Goal: Transaction & Acquisition: Purchase product/service

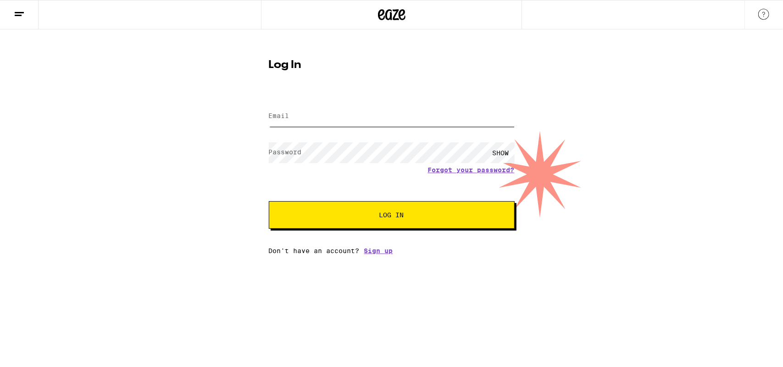
click at [316, 116] on input "Email" at bounding box center [392, 116] width 246 height 21
click at [0, 254] on com-1password-button at bounding box center [0, 254] width 0 height 0
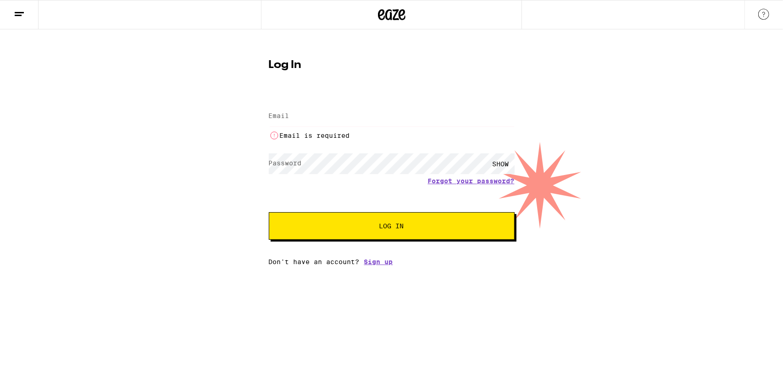
type input "[EMAIL_ADDRESS][DOMAIN_NAME]"
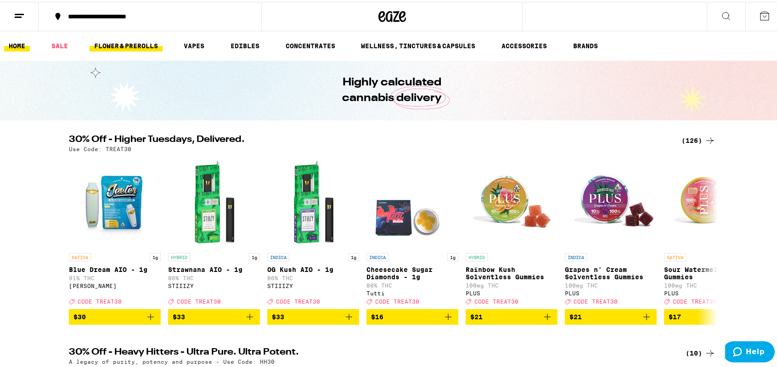
click at [118, 44] on link "FLOWER & PREROLLS" at bounding box center [125, 44] width 73 height 11
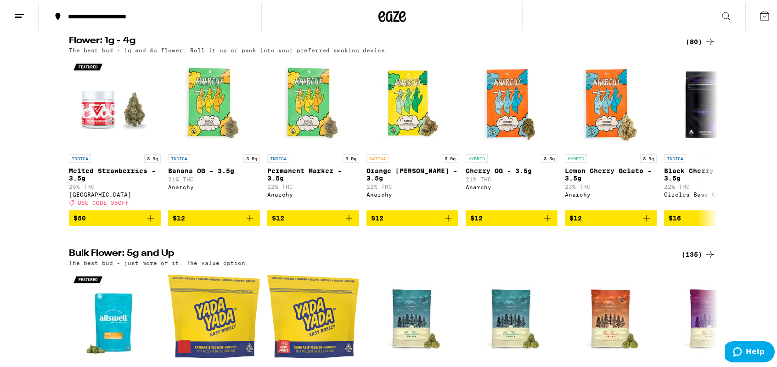
scroll to position [46, 0]
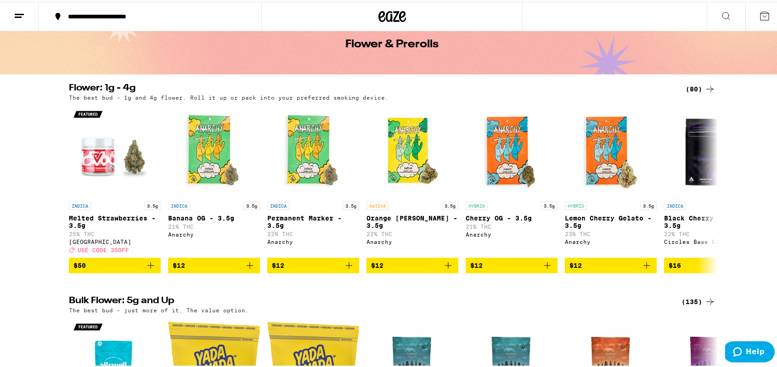
click at [25, 17] on button at bounding box center [19, 14] width 39 height 29
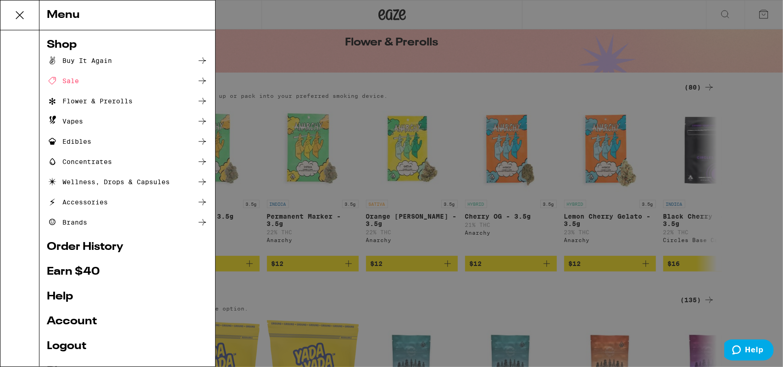
click at [90, 101] on div "Flower & Prerolls" at bounding box center [90, 100] width 86 height 11
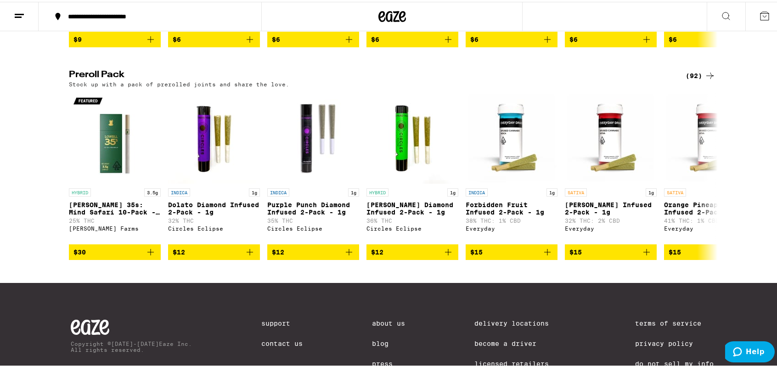
scroll to position [688, 0]
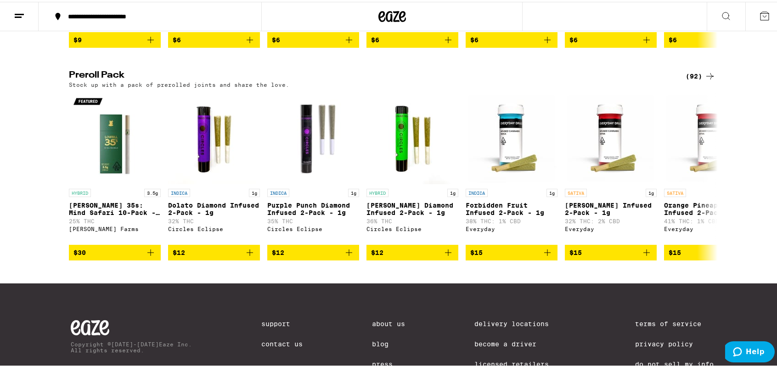
click at [692, 80] on div "(92)" at bounding box center [700, 74] width 30 height 11
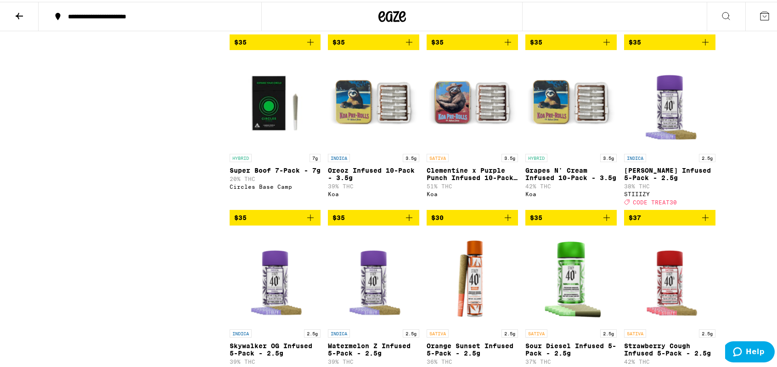
scroll to position [1285, 0]
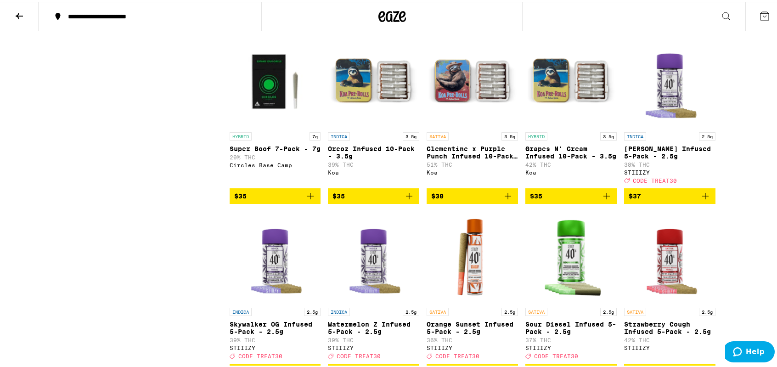
click at [363, 121] on img "Open page for Oreoz Infused 10-Pack - 3.5g from Koa" at bounding box center [373, 80] width 91 height 92
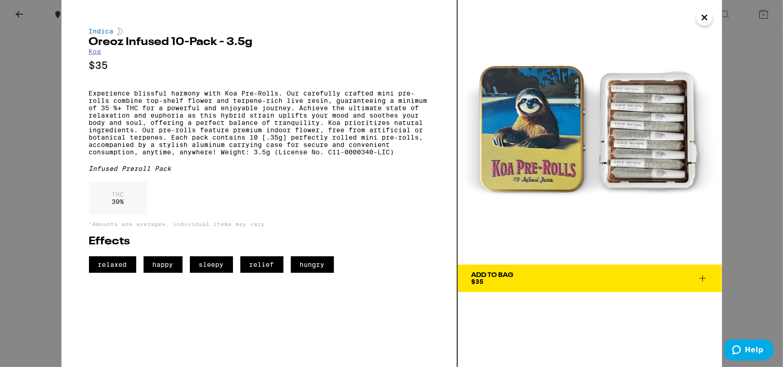
click at [701, 16] on icon "Close" at bounding box center [704, 18] width 11 height 14
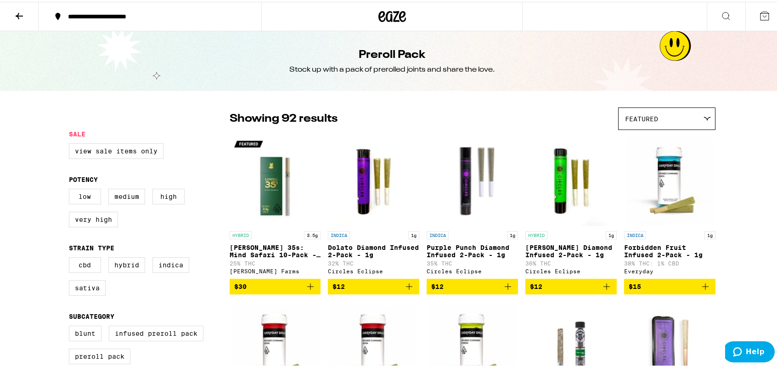
drag, startPoint x: 551, startPoint y: 276, endPoint x: 456, endPoint y: -9, distance: 300.9
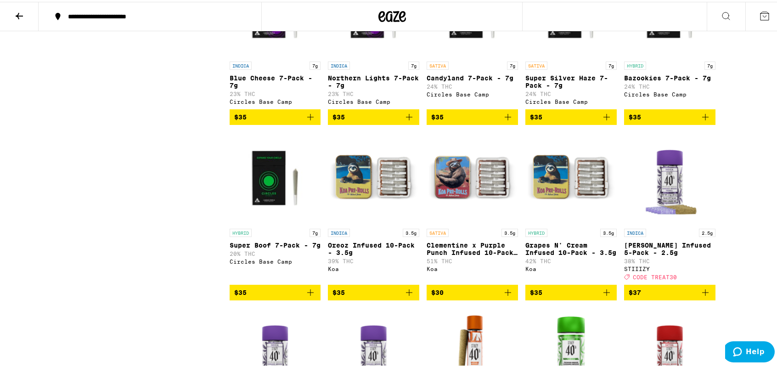
scroll to position [1193, 0]
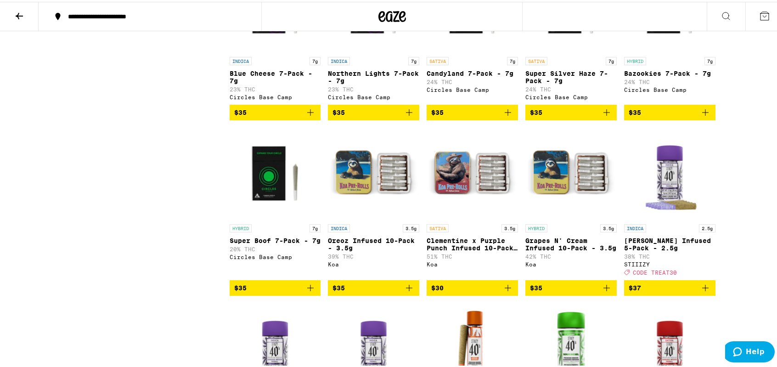
click at [354, 250] on p "Oreoz Infused 10-Pack - 3.5g" at bounding box center [373, 242] width 91 height 15
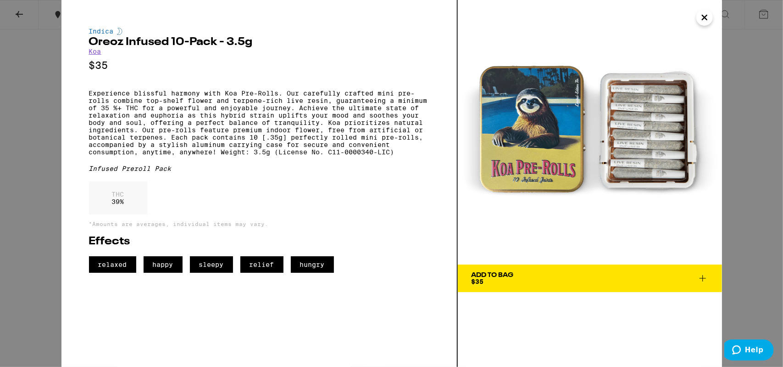
click at [706, 19] on icon "Close" at bounding box center [705, 17] width 5 height 5
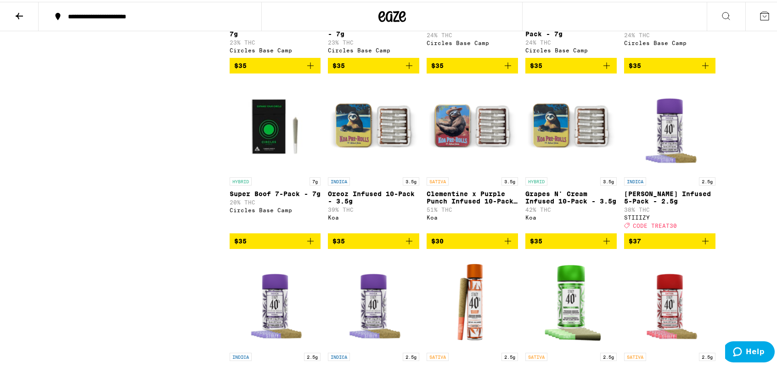
scroll to position [1239, 0]
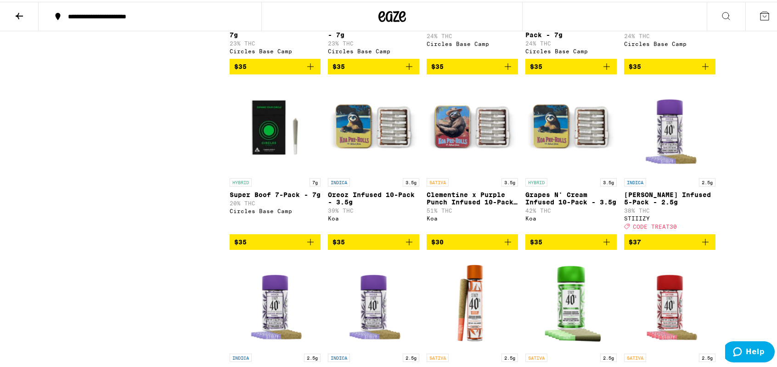
click at [564, 204] on p "Grapes N' Cream Infused 10-Pack - 3.5g" at bounding box center [570, 196] width 91 height 15
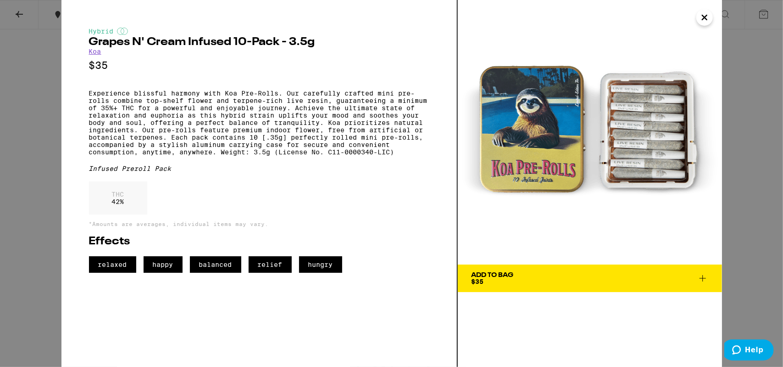
click at [705, 277] on icon at bounding box center [703, 278] width 11 height 11
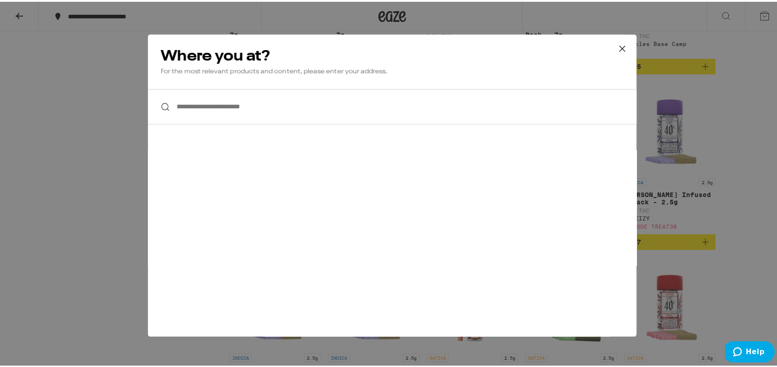
click at [236, 109] on input "**********" at bounding box center [392, 104] width 488 height 35
click at [237, 108] on input "**********" at bounding box center [392, 104] width 488 height 35
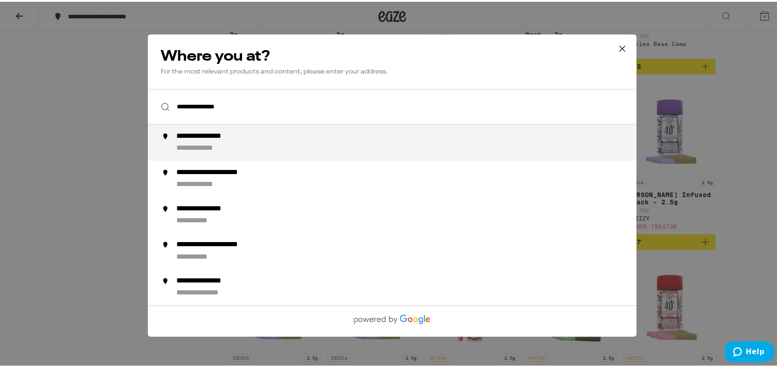
click at [289, 138] on div "**********" at bounding box center [410, 141] width 468 height 22
type input "**********"
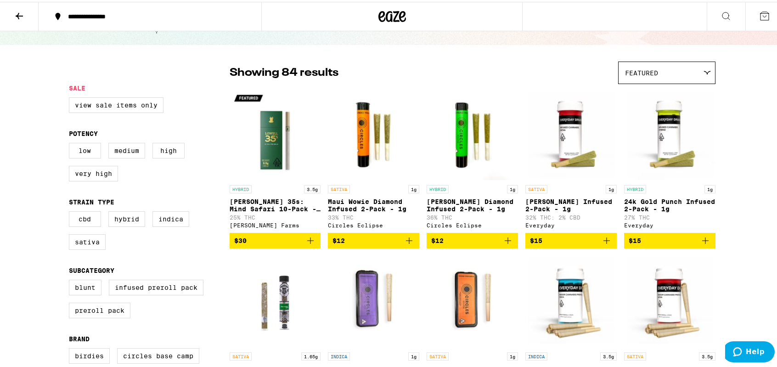
scroll to position [46, 0]
click at [119, 225] on label "Hybrid" at bounding box center [126, 217] width 37 height 16
click at [71, 211] on input "Hybrid" at bounding box center [71, 211] width 0 height 0
checkbox input "true"
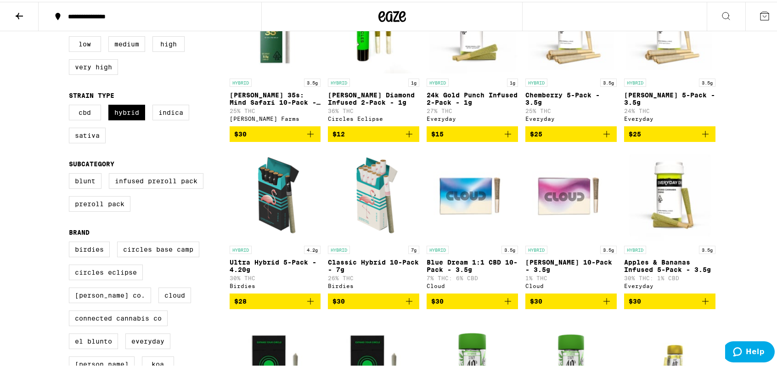
scroll to position [138, 0]
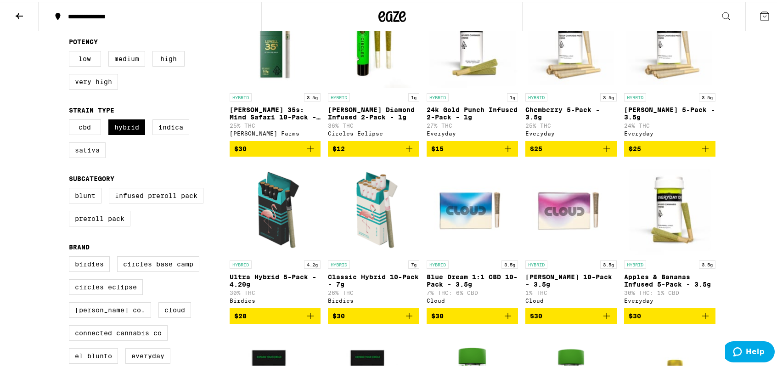
click at [83, 155] on label "Sativa" at bounding box center [87, 148] width 37 height 16
click at [71, 119] on input "Sativa" at bounding box center [71, 119] width 0 height 0
checkbox input "true"
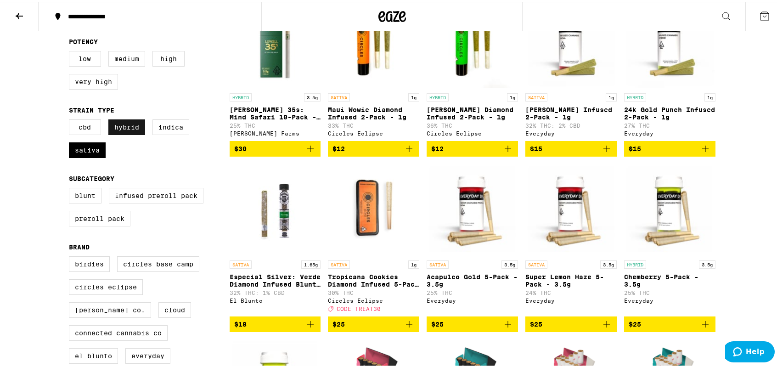
click at [124, 133] on label "Hybrid" at bounding box center [126, 125] width 37 height 16
click at [71, 119] on input "Hybrid" at bounding box center [71, 119] width 0 height 0
checkbox input "false"
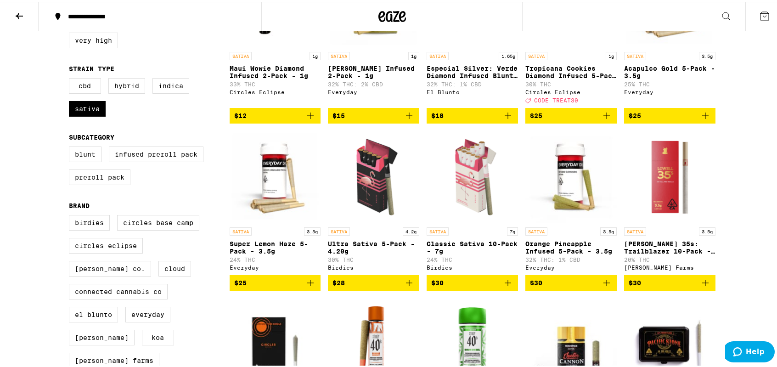
scroll to position [92, 0]
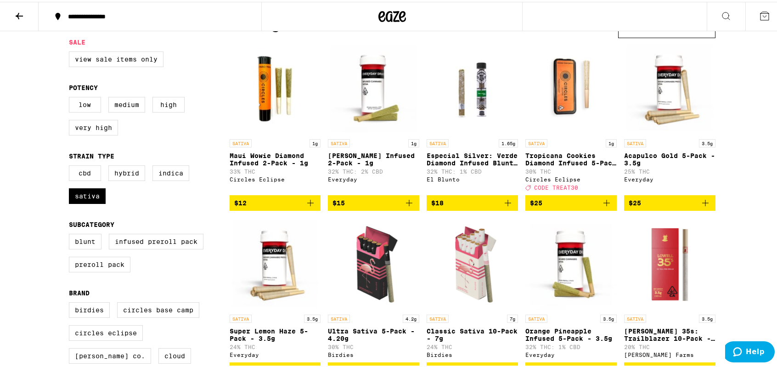
click at [370, 91] on img "Open page for Jack Herer Infused 2-Pack - 1g from Everyday" at bounding box center [373, 87] width 91 height 92
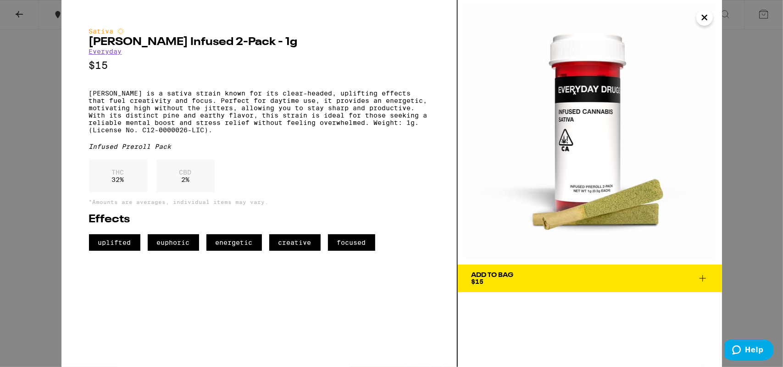
click at [704, 14] on icon "Close" at bounding box center [704, 18] width 11 height 14
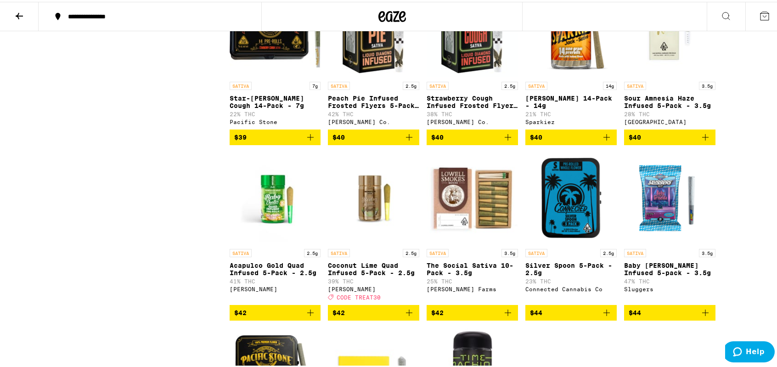
scroll to position [688, 0]
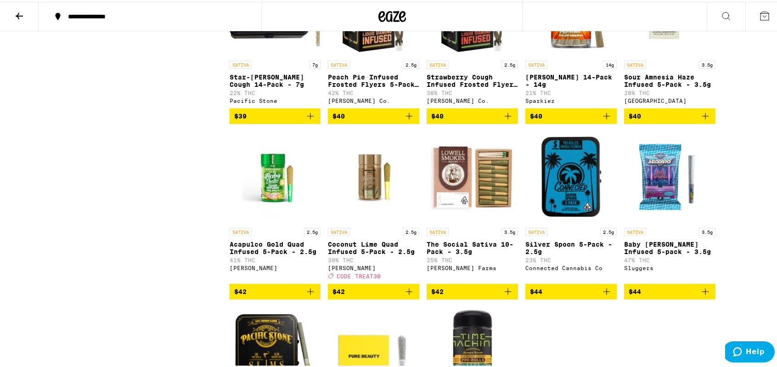
click at [480, 208] on img "Open page for The Social Sativa 10-Pack - 3.5g from Lowell Farms" at bounding box center [471, 175] width 91 height 92
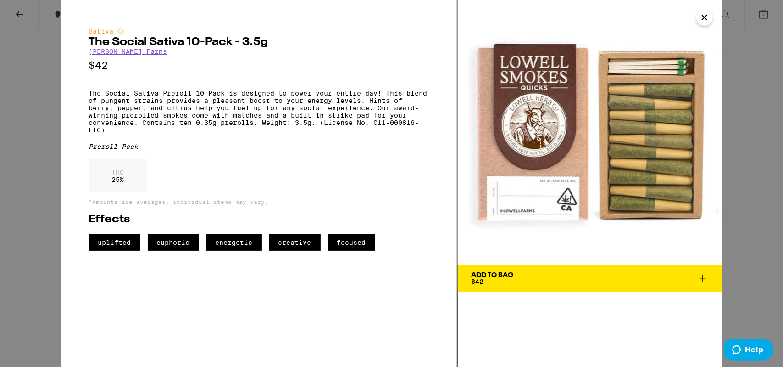
click at [703, 276] on icon at bounding box center [703, 278] width 6 height 6
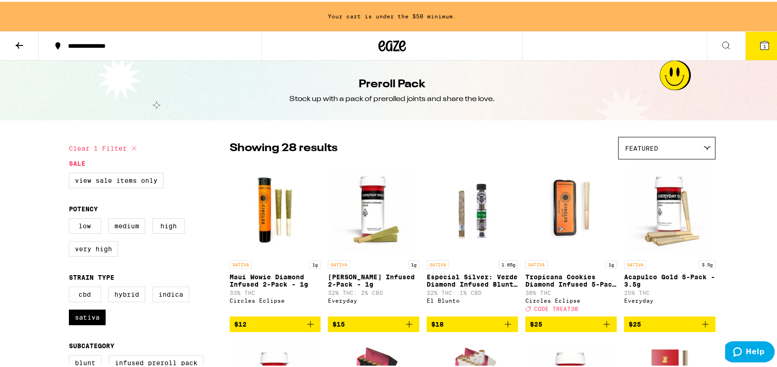
drag, startPoint x: 644, startPoint y: 296, endPoint x: 586, endPoint y: 53, distance: 249.7
click at [28, 43] on button at bounding box center [19, 44] width 39 height 29
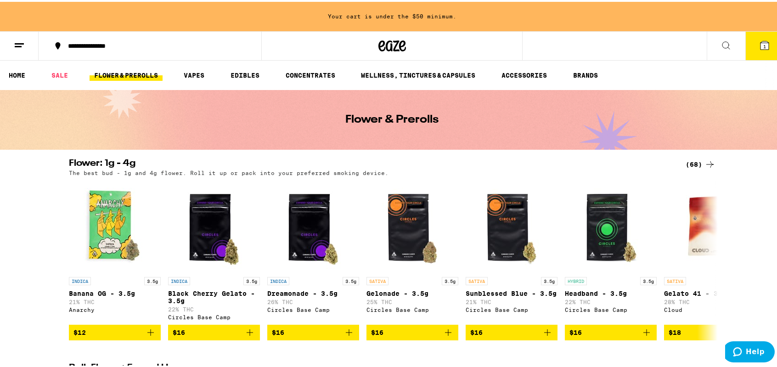
drag, startPoint x: 62, startPoint y: 241, endPoint x: 31, endPoint y: 9, distance: 234.8
click at [20, 45] on line at bounding box center [18, 45] width 7 height 0
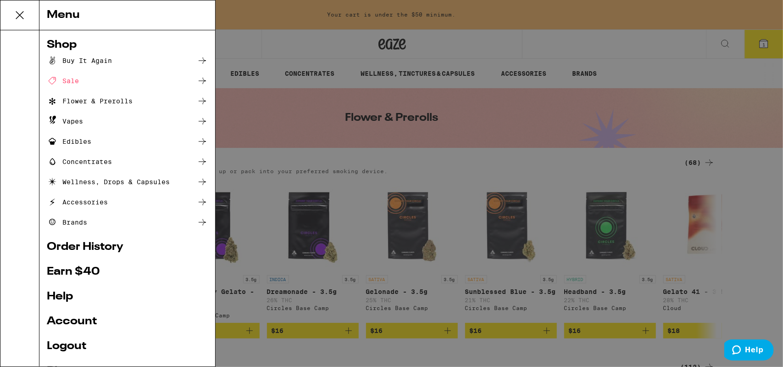
drag, startPoint x: 704, startPoint y: 45, endPoint x: 723, endPoint y: 41, distance: 18.6
click at [707, 44] on div "Menu Shop Buy It Again Sale Flower & Prerolls Vapes Edibles Concentrates Wellne…" at bounding box center [391, 183] width 783 height 367
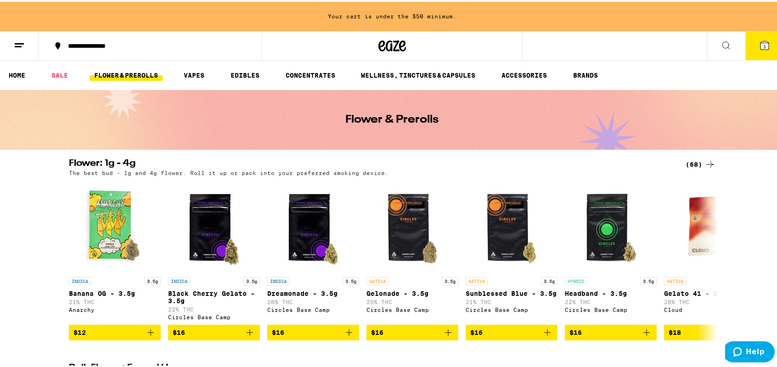
click at [723, 41] on div "Menu Shop Buy It Again Sale Flower & Prerolls Vapes Edibles Concentrates Wellne…" at bounding box center [391, 183] width 783 height 367
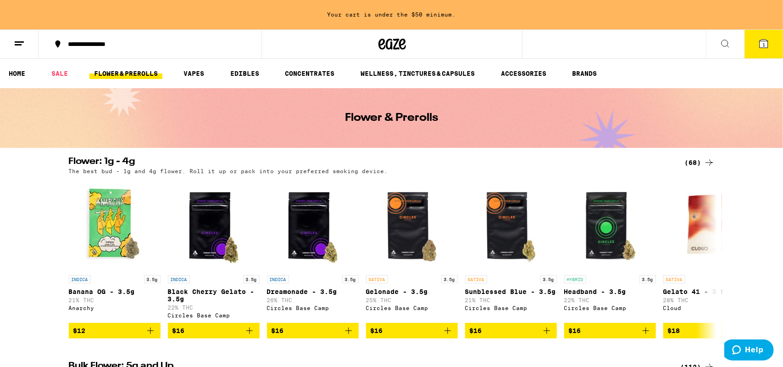
click at [721, 41] on div "Menu Shop Buy It Again Sale Flower & Prerolls Vapes Edibles Concentrates Wellne…" at bounding box center [391, 183] width 783 height 367
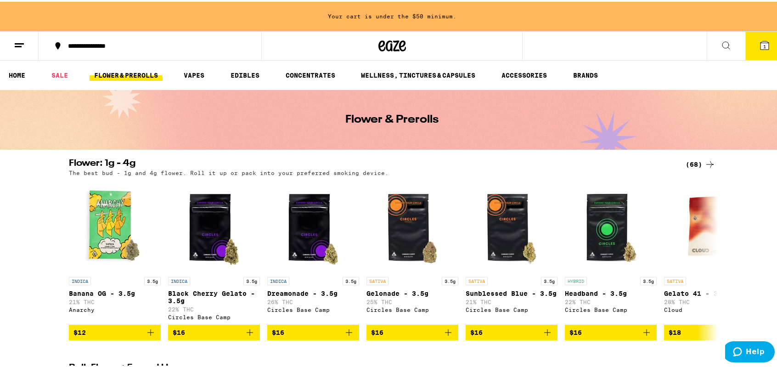
click at [723, 43] on icon at bounding box center [725, 43] width 11 height 11
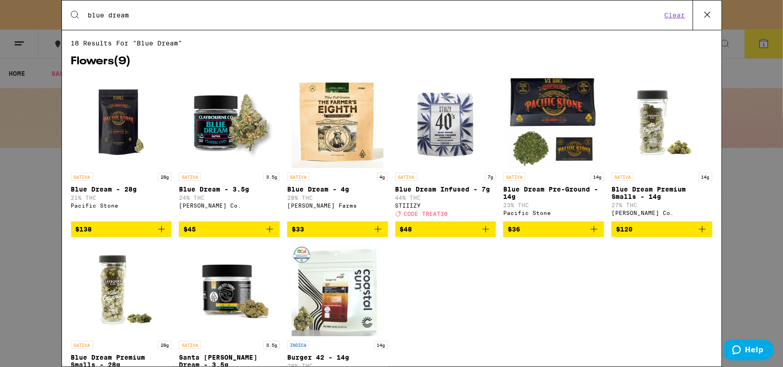
type input "blue dream"
click at [698, 235] on icon "Add to bag" at bounding box center [702, 229] width 11 height 11
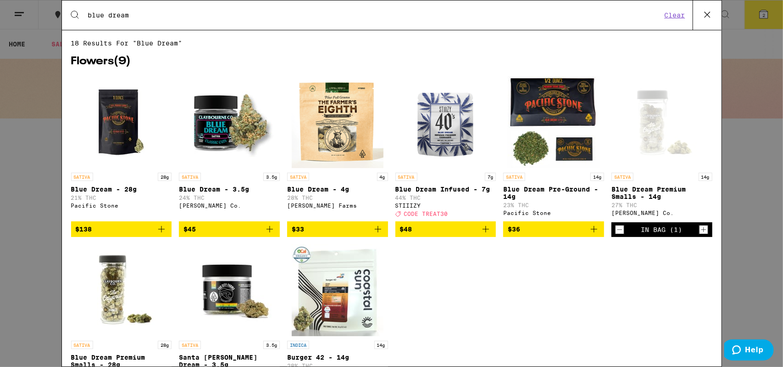
click at [704, 6] on button at bounding box center [707, 14] width 29 height 29
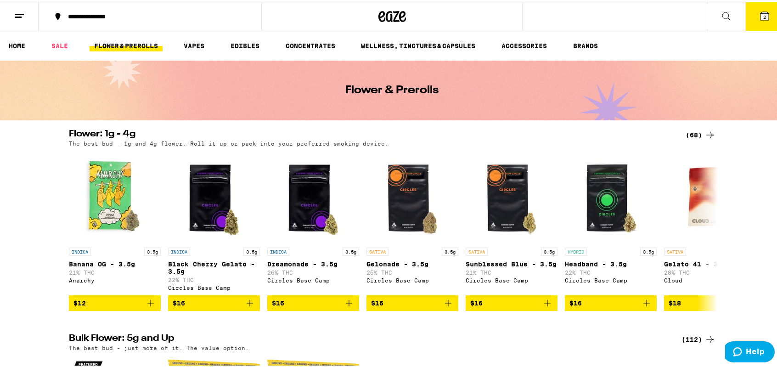
click at [761, 19] on icon at bounding box center [764, 14] width 11 height 11
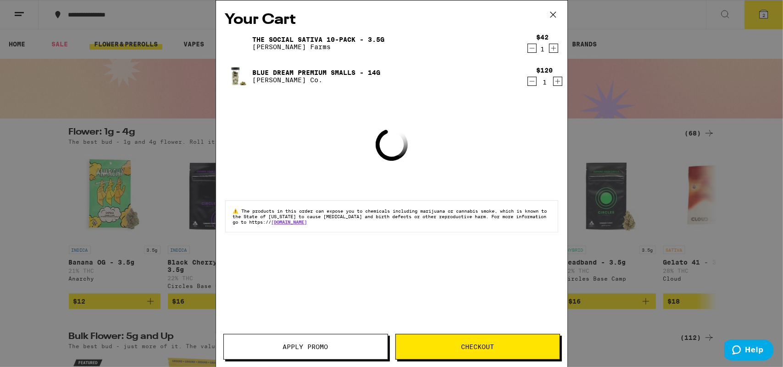
click at [490, 347] on span "Checkout" at bounding box center [477, 346] width 33 height 6
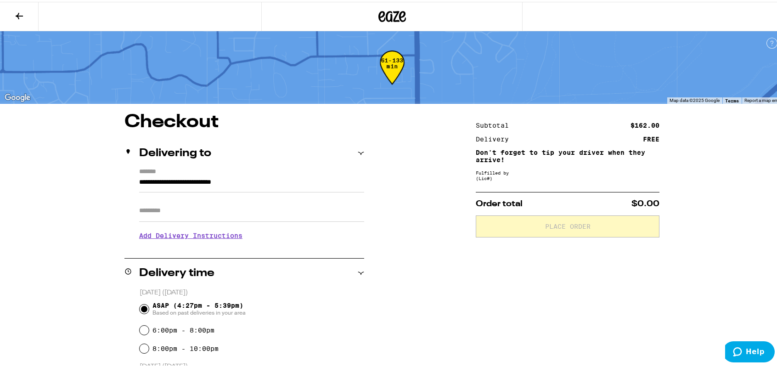
click at [153, 207] on input "Apt/Suite" at bounding box center [251, 209] width 225 height 22
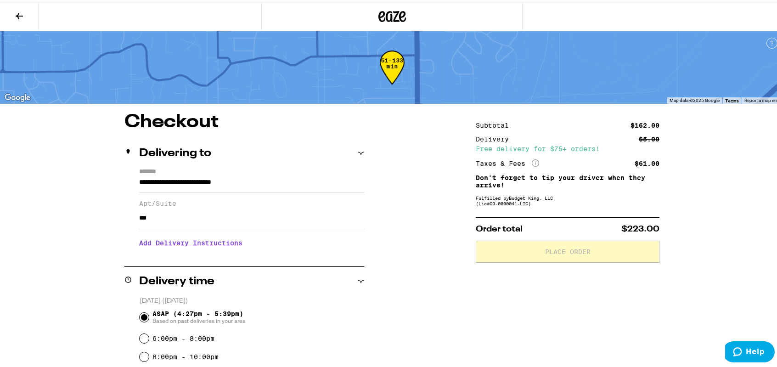
type input "***"
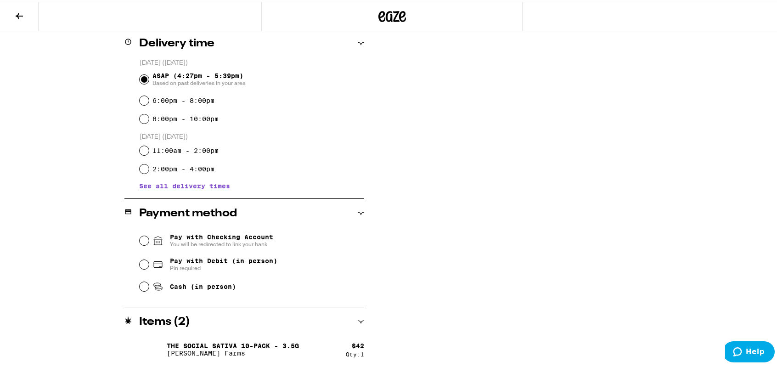
scroll to position [271, 0]
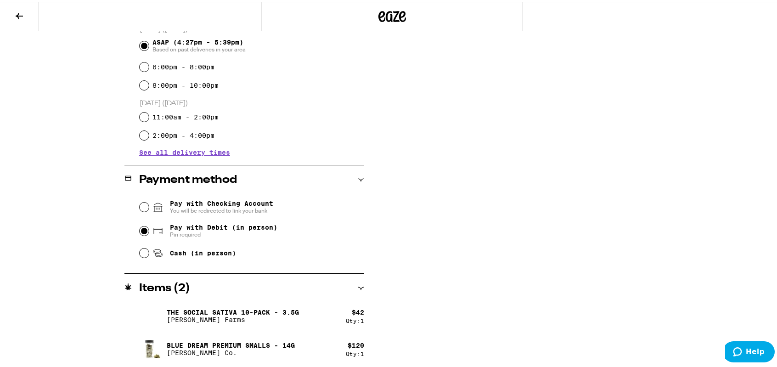
click at [140, 229] on input "Pay with Debit (in person) Pin required" at bounding box center [144, 228] width 9 height 9
radio input "true"
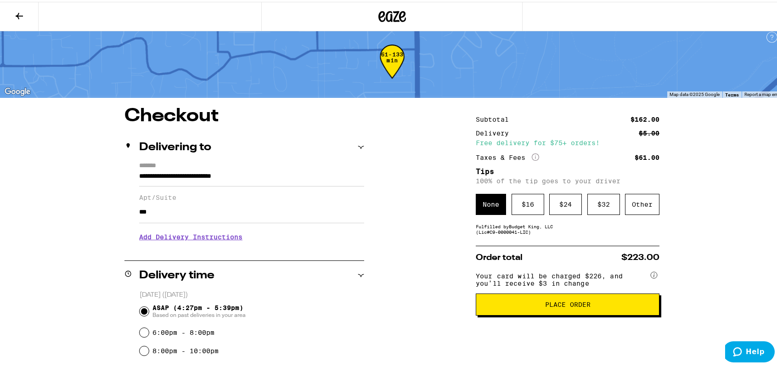
scroll to position [0, 0]
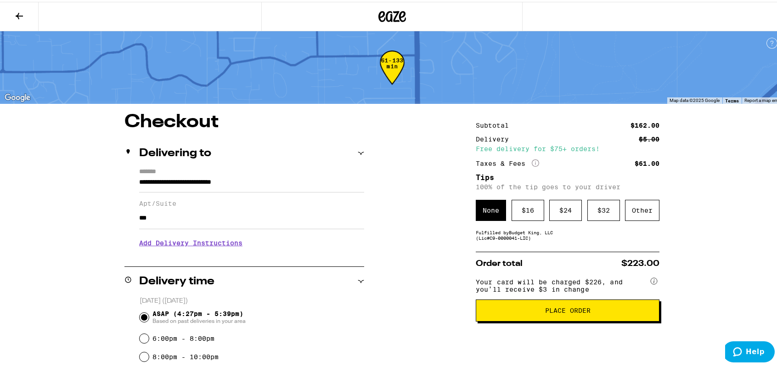
click at [532, 165] on link "More Info" at bounding box center [534, 162] width 7 height 7
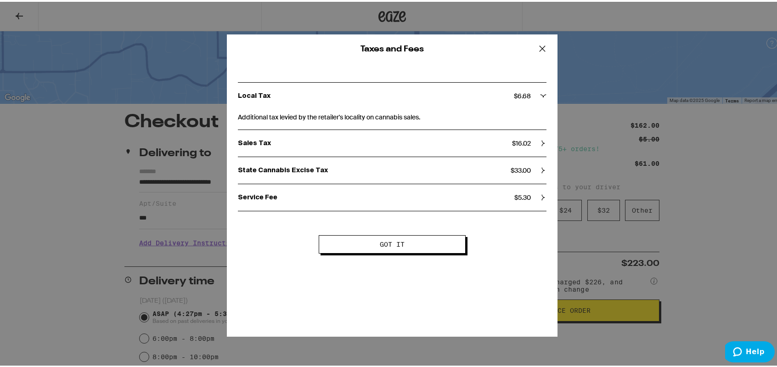
click at [376, 173] on p "State Cannabis Excise Tax" at bounding box center [374, 168] width 273 height 8
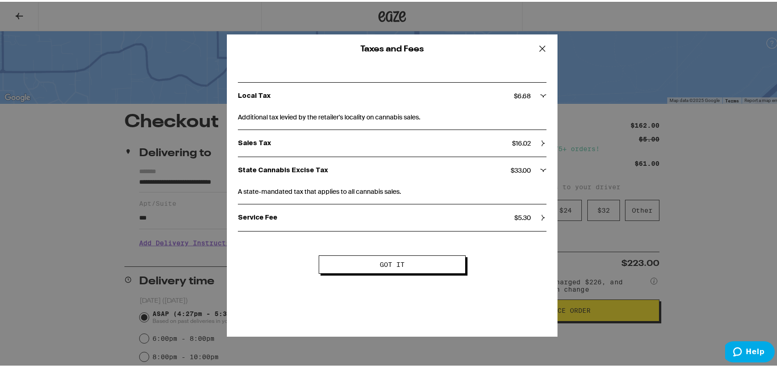
click at [489, 170] on p "State Cannabis Excise Tax" at bounding box center [374, 168] width 273 height 8
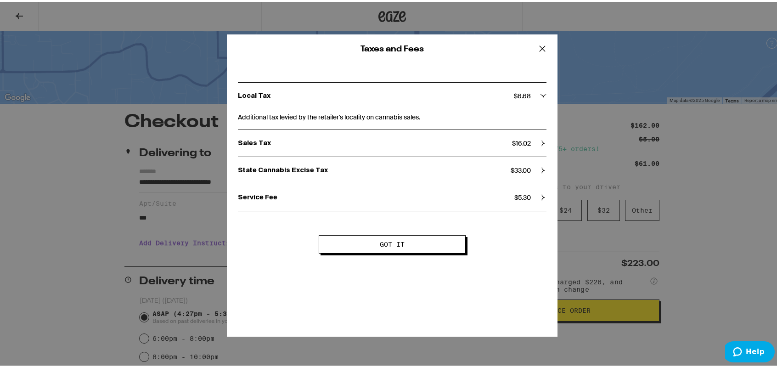
click at [542, 45] on icon at bounding box center [542, 47] width 14 height 14
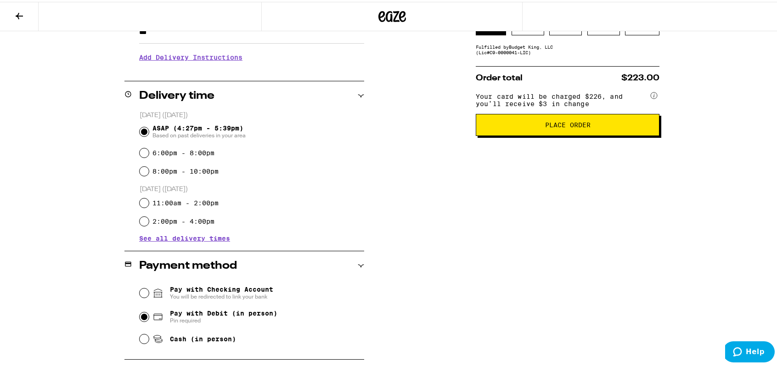
scroll to position [271, 0]
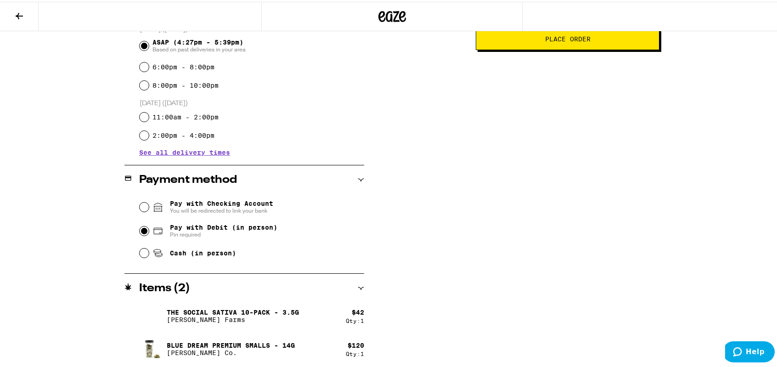
click at [84, 180] on div "**********" at bounding box center [391, 104] width 661 height 528
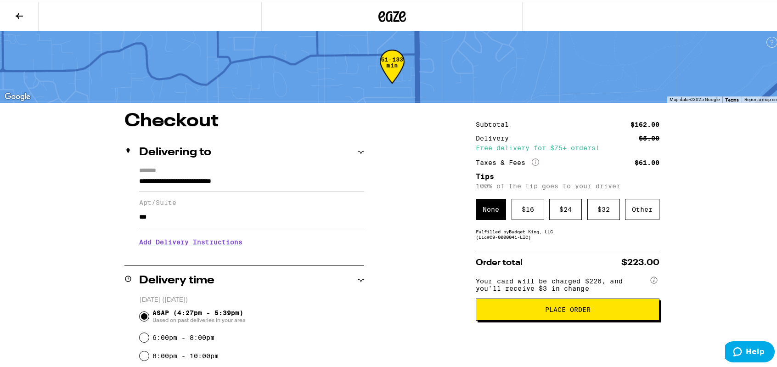
scroll to position [0, 0]
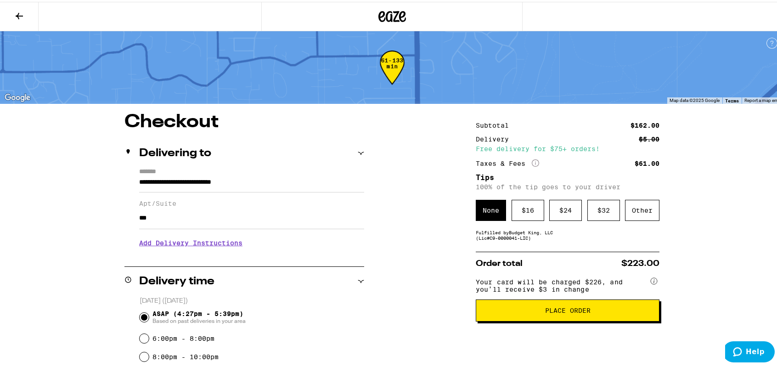
click at [559, 312] on span "Place Order" at bounding box center [567, 308] width 45 height 6
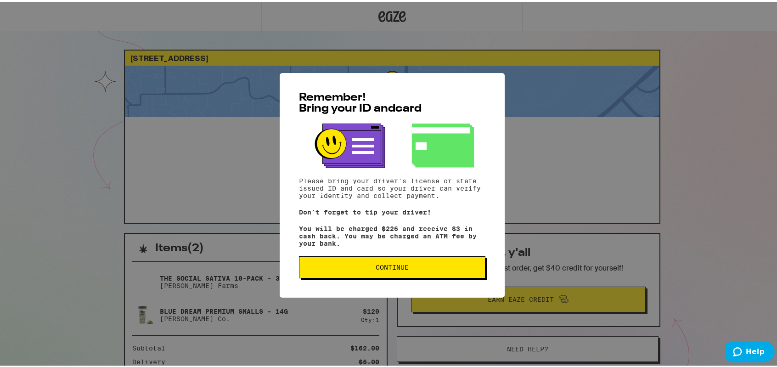
click at [369, 266] on button "Continue" at bounding box center [392, 265] width 186 height 22
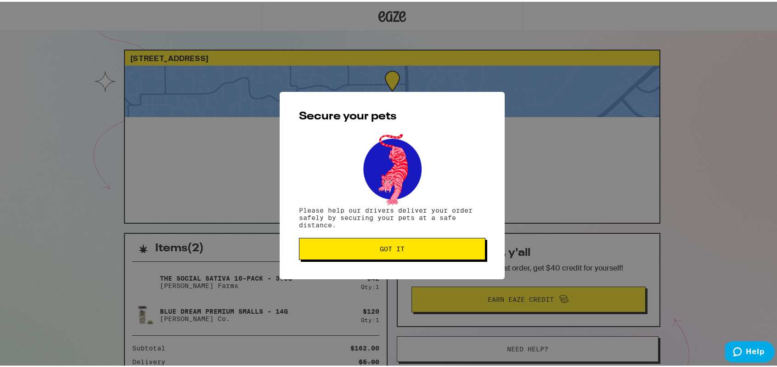
click at [360, 257] on button "Got it" at bounding box center [392, 247] width 186 height 22
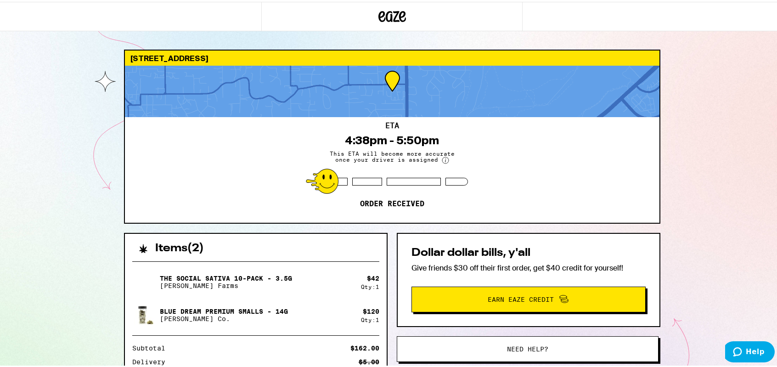
click at [763, 90] on div "[STREET_ADDRESS] 4:38pm - 5:50pm This ETA will become more accurate once your d…" at bounding box center [391, 251] width 783 height 502
